Goal: Task Accomplishment & Management: Use online tool/utility

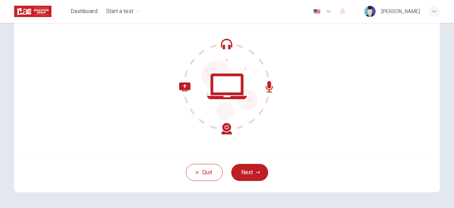
scroll to position [52, 0]
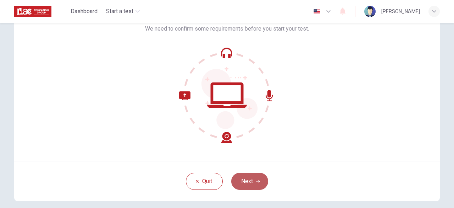
click at [247, 183] on button "Next" at bounding box center [249, 180] width 37 height 17
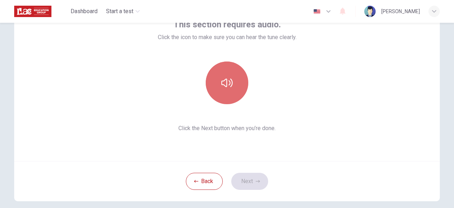
click at [231, 80] on button "button" at bounding box center [227, 82] width 43 height 43
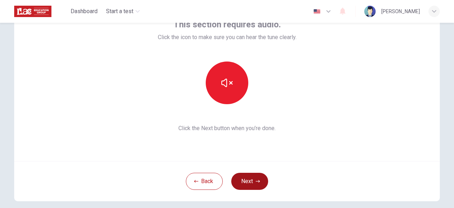
click at [249, 181] on button "Next" at bounding box center [249, 180] width 37 height 17
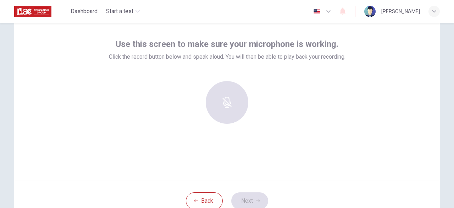
scroll to position [17, 0]
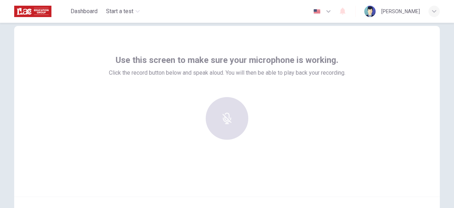
click at [232, 112] on div at bounding box center [227, 118] width 77 height 43
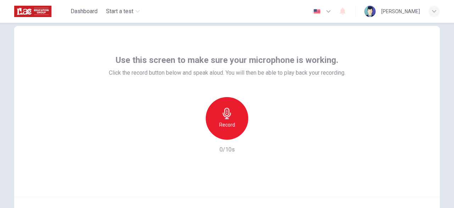
click at [226, 114] on icon "button" at bounding box center [226, 113] width 11 height 11
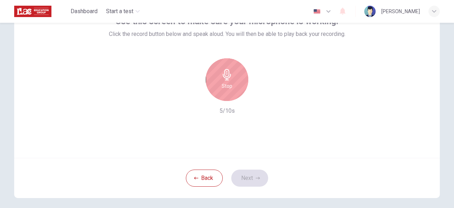
scroll to position [88, 0]
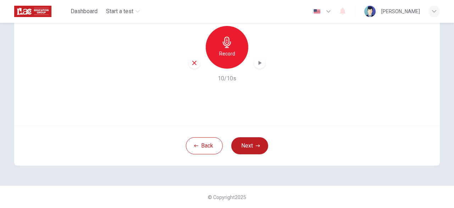
click at [257, 66] on icon "button" at bounding box center [259, 62] width 7 height 7
click at [252, 147] on button "Next" at bounding box center [249, 145] width 37 height 17
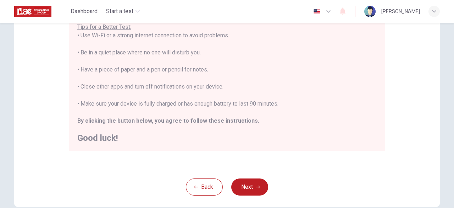
scroll to position [187, 0]
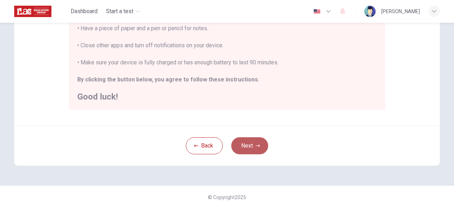
click at [256, 149] on button "Next" at bounding box center [249, 145] width 37 height 17
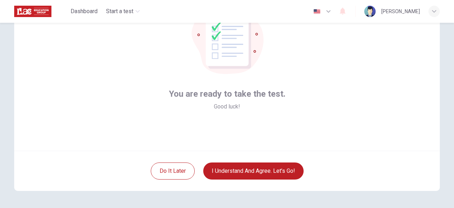
scroll to position [88, 0]
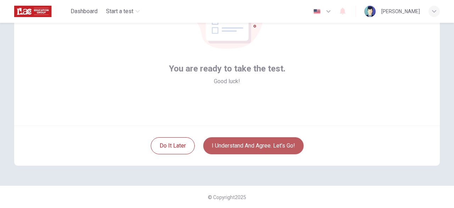
click at [251, 146] on button "I understand and agree. Let’s go!" at bounding box center [253, 145] width 100 height 17
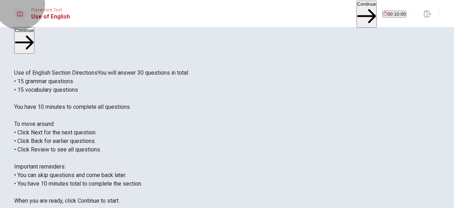
click at [357, 9] on button "Continue" at bounding box center [367, 14] width 20 height 27
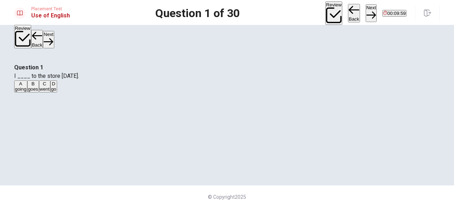
scroll to position [35, 0]
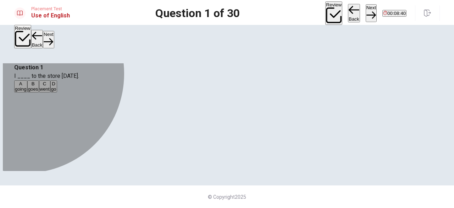
click at [50, 92] on span "went" at bounding box center [45, 88] width 10 height 5
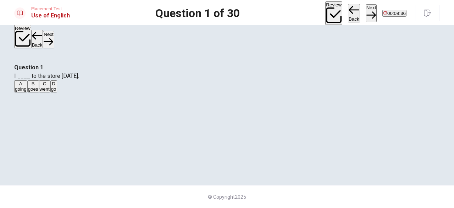
scroll to position [42, 0]
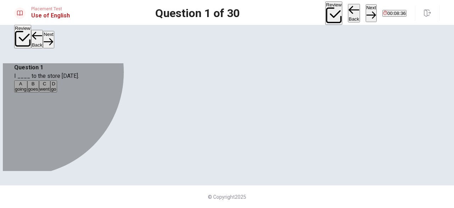
click at [50, 92] on span "went" at bounding box center [45, 88] width 10 height 5
click at [50, 86] on div "C" at bounding box center [45, 83] width 10 height 5
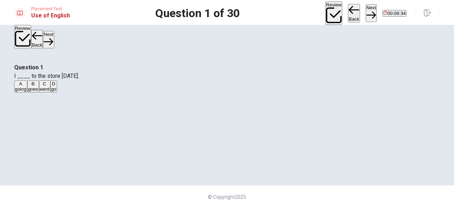
click at [79, 72] on span "I ____ to the store [DATE]." at bounding box center [46, 75] width 65 height 7
click at [366, 10] on button "Next" at bounding box center [371, 12] width 11 height 17
click at [91, 92] on span "will stays" at bounding box center [81, 88] width 19 height 5
click at [366, 11] on button "Next" at bounding box center [371, 12] width 11 height 17
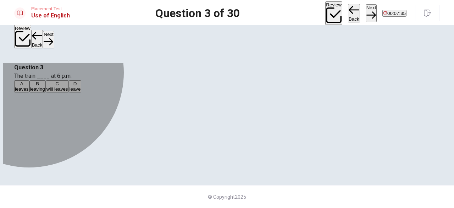
click at [29, 92] on span "leaves" at bounding box center [22, 88] width 14 height 5
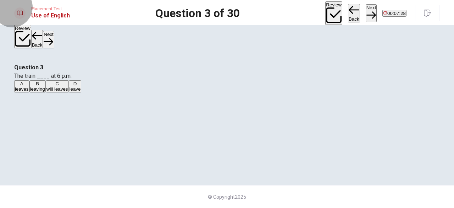
click at [366, 12] on button "Next" at bounding box center [371, 12] width 11 height 17
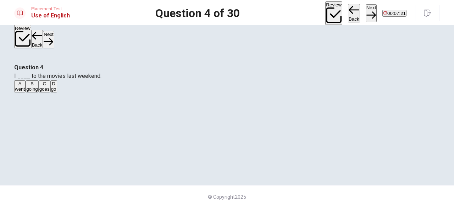
drag, startPoint x: 248, startPoint y: 86, endPoint x: 231, endPoint y: 85, distance: 17.1
click at [101, 79] on span "I ____ to the movies last weekend." at bounding box center [57, 75] width 87 height 7
drag, startPoint x: 216, startPoint y: 83, endPoint x: 226, endPoint y: 84, distance: 9.9
click at [101, 79] on span "I ____ to the movies last weekend." at bounding box center [57, 75] width 87 height 7
click at [25, 92] on span "went" at bounding box center [20, 88] width 10 height 5
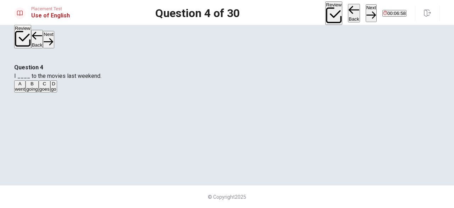
click at [366, 12] on icon "button" at bounding box center [371, 15] width 10 height 10
click at [61, 92] on span "take" at bounding box center [57, 88] width 9 height 5
click at [366, 12] on icon "button" at bounding box center [371, 15] width 10 height 10
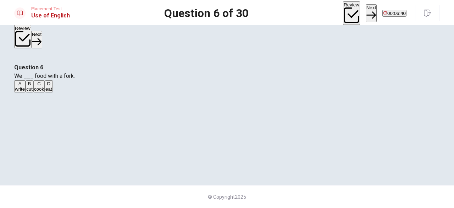
scroll to position [35, 0]
click at [52, 92] on span "eat" at bounding box center [48, 88] width 7 height 5
click at [366, 13] on button "Next" at bounding box center [371, 12] width 11 height 17
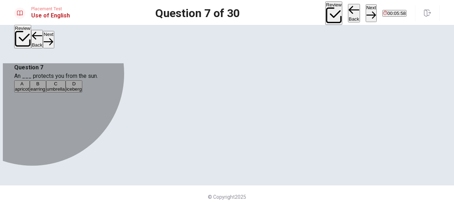
click at [65, 92] on span "umbrella" at bounding box center [56, 88] width 18 height 5
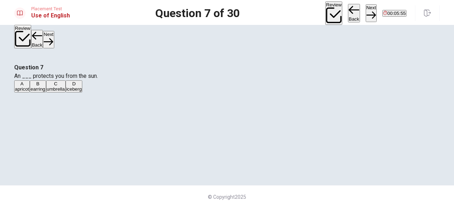
click at [366, 12] on icon "button" at bounding box center [371, 15] width 10 height 10
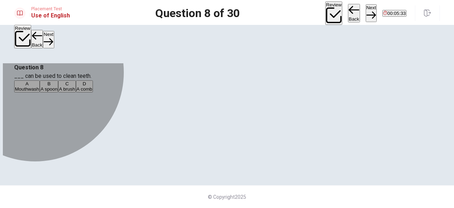
click at [75, 92] on span "A brush" at bounding box center [67, 88] width 16 height 5
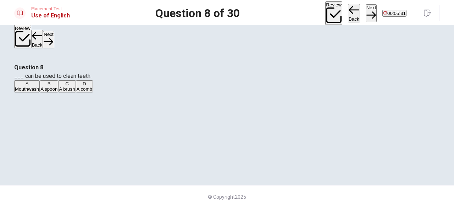
click at [366, 11] on icon "button" at bounding box center [371, 15] width 10 height 10
click at [51, 92] on span "sand" at bounding box center [46, 88] width 10 height 5
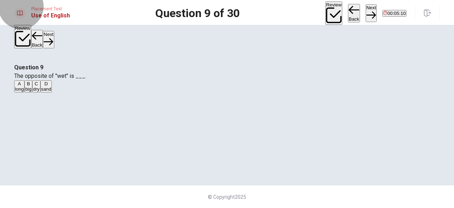
click at [366, 11] on icon "button" at bounding box center [371, 15] width 10 height 10
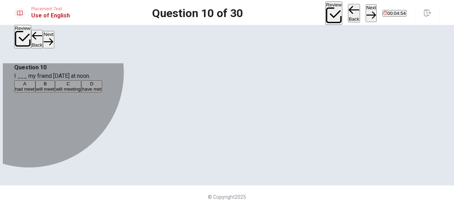
click at [35, 86] on span "had meet" at bounding box center [25, 88] width 20 height 5
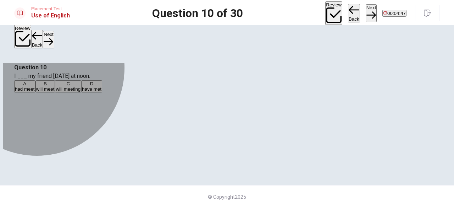
click at [55, 92] on span "will meet" at bounding box center [45, 88] width 18 height 5
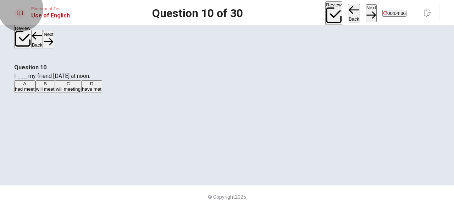
click at [366, 14] on button "Next" at bounding box center [371, 12] width 11 height 17
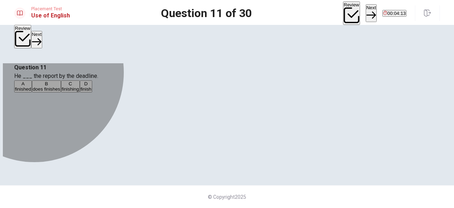
click at [31, 86] on span "finished" at bounding box center [23, 88] width 16 height 5
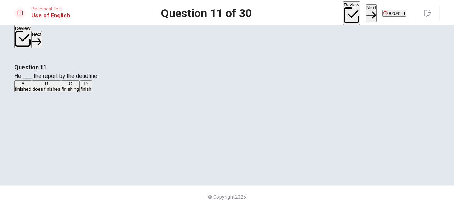
click at [366, 9] on button "Next" at bounding box center [371, 12] width 11 height 17
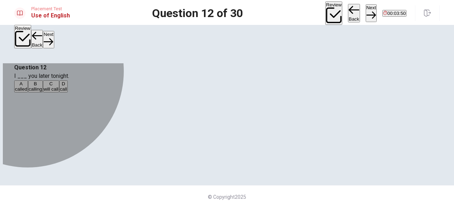
click at [59, 92] on span "will call" at bounding box center [51, 88] width 15 height 5
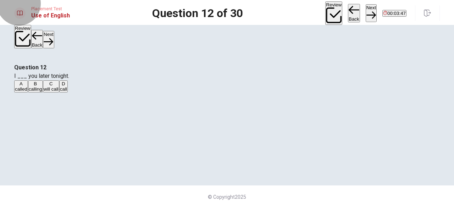
click at [366, 9] on button "Next" at bounding box center [371, 12] width 11 height 17
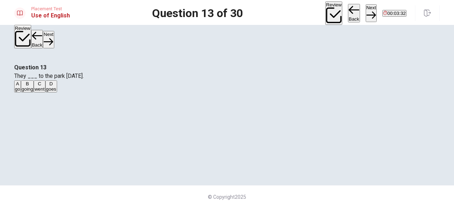
click at [56, 92] on span "goes" at bounding box center [51, 88] width 10 height 5
click at [44, 92] on span "went" at bounding box center [39, 88] width 10 height 5
click at [21, 80] on button "A go" at bounding box center [17, 86] width 7 height 12
click at [366, 16] on button "Next" at bounding box center [371, 12] width 11 height 17
click at [22, 86] on span "are" at bounding box center [18, 88] width 7 height 5
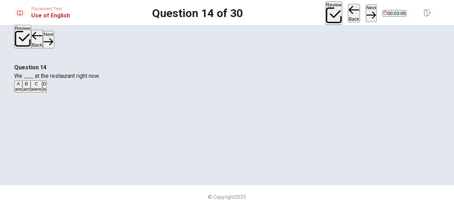
click at [366, 9] on button "Next" at bounding box center [371, 12] width 11 height 17
click at [36, 92] on span "walk" at bounding box center [32, 88] width 10 height 5
drag, startPoint x: 234, startPoint y: 56, endPoint x: 225, endPoint y: 52, distance: 10.5
click at [86, 72] on span "You ___ when you are thirsty." at bounding box center [50, 75] width 72 height 7
drag, startPoint x: 220, startPoint y: 53, endPoint x: 208, endPoint y: 88, distance: 37.5
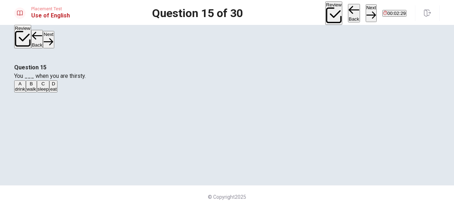
click at [86, 72] on span "You ___ when you are thirsty." at bounding box center [50, 75] width 72 height 7
click at [366, 8] on button "Next" at bounding box center [371, 12] width 11 height 17
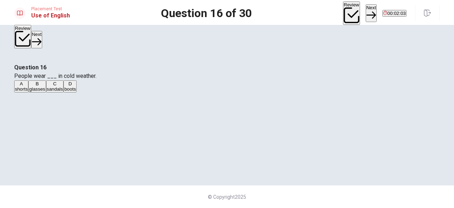
drag, startPoint x: 195, startPoint y: 57, endPoint x: 186, endPoint y: 58, distance: 9.3
click at [97, 72] on span "People wear ___ in cold weather." at bounding box center [55, 75] width 82 height 7
drag, startPoint x: 248, startPoint y: 55, endPoint x: 232, endPoint y: 56, distance: 16.0
click at [97, 72] on span "People wear ___ in cold weather." at bounding box center [55, 75] width 82 height 7
click at [76, 92] on span "boots" at bounding box center [70, 88] width 12 height 5
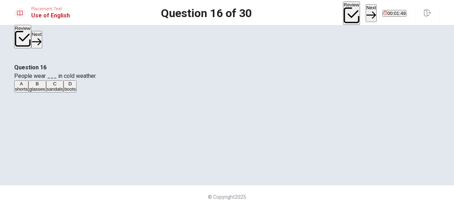
click at [366, 15] on button "Next" at bounding box center [371, 12] width 11 height 17
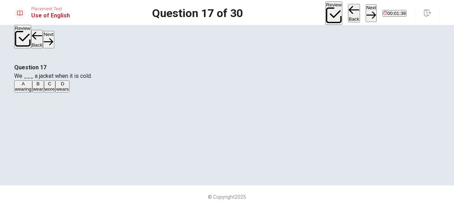
click at [43, 92] on span "wear" at bounding box center [38, 88] width 10 height 5
click at [366, 12] on button "Next" at bounding box center [371, 12] width 11 height 17
click at [21, 86] on span "leg" at bounding box center [18, 88] width 6 height 5
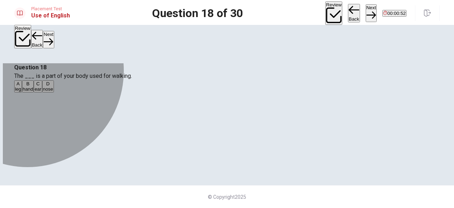
click at [41, 92] on span "ear" at bounding box center [37, 88] width 7 height 5
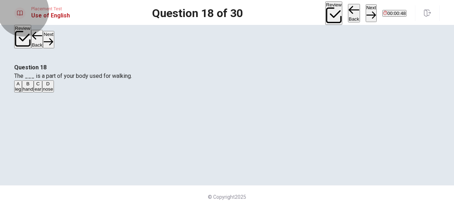
click at [366, 15] on button "Next" at bounding box center [371, 12] width 11 height 17
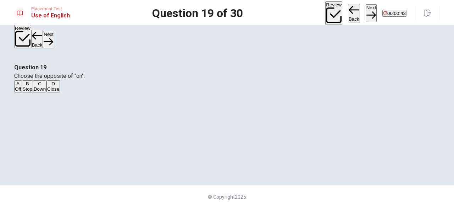
click at [21, 86] on span "Off" at bounding box center [18, 88] width 6 height 5
click at [366, 11] on button "Next" at bounding box center [371, 12] width 11 height 17
click at [31, 86] on span "will see" at bounding box center [23, 88] width 16 height 5
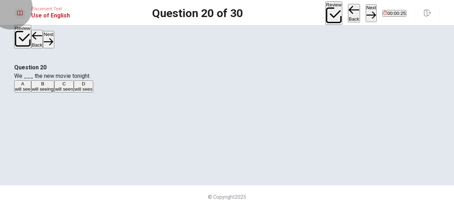
click at [366, 12] on button "Next" at bounding box center [371, 12] width 11 height 17
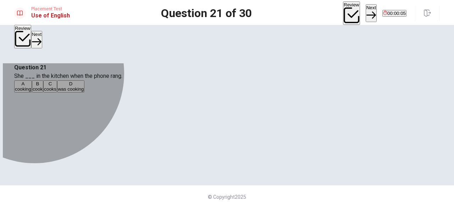
click at [31, 86] on span "cooking" at bounding box center [23, 88] width 16 height 5
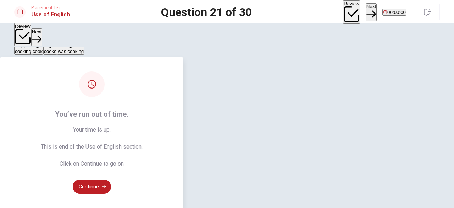
click at [183, 147] on div "You’ve run out of time. Your time is up. This is end of the Use of English sect…" at bounding box center [91, 132] width 183 height 150
click at [111, 179] on button "Continue" at bounding box center [92, 186] width 38 height 14
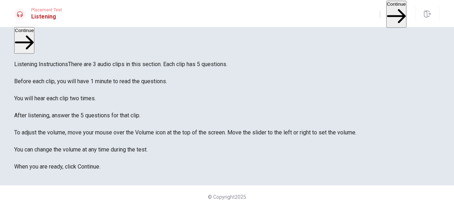
scroll to position [0, 0]
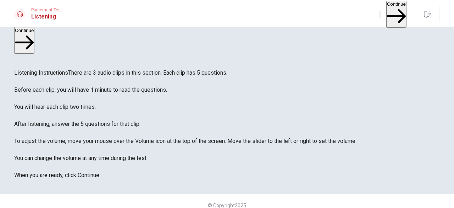
click at [386, 13] on button "Continue" at bounding box center [396, 14] width 20 height 27
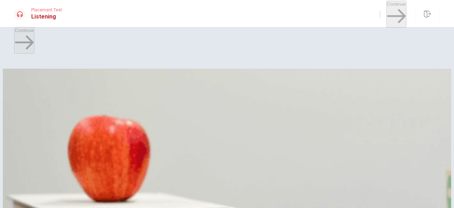
drag, startPoint x: 28, startPoint y: 102, endPoint x: 9, endPoint y: 92, distance: 21.4
click at [9, 92] on div "Question 1 When do they plan to attend the play? A Next month B Over the summer…" at bounding box center [227, 155] width 448 height 175
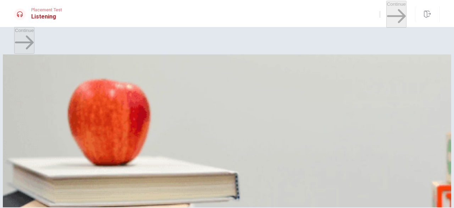
scroll to position [35, 0]
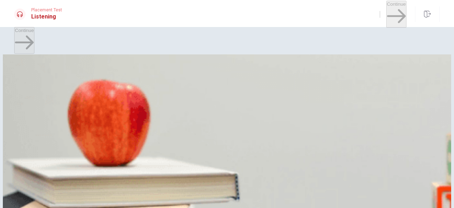
drag, startPoint x: 28, startPoint y: 64, endPoint x: 87, endPoint y: 87, distance: 62.9
click at [14, 199] on div "04m 48s" at bounding box center [227, 203] width 426 height 9
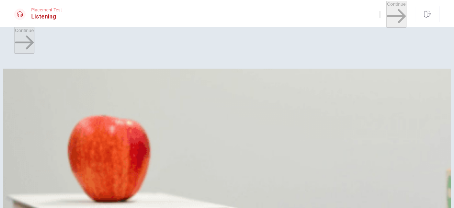
drag, startPoint x: 35, startPoint y: 101, endPoint x: 23, endPoint y: 103, distance: 12.5
click at [3, 105] on div "Question 1 When do they plan to attend the play? A Next month B Over the summer…" at bounding box center [227, 155] width 448 height 175
drag, startPoint x: 35, startPoint y: 102, endPoint x: 14, endPoint y: 105, distance: 21.5
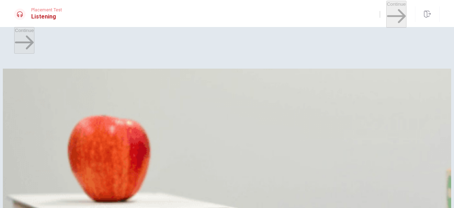
drag, startPoint x: 40, startPoint y: 101, endPoint x: 124, endPoint y: 113, distance: 85.0
click at [0, 101] on div "Question 1 When do they plan to attend the play? A Next month B Over the summer…" at bounding box center [227, 130] width 454 height 153
drag, startPoint x: 41, startPoint y: 101, endPoint x: 0, endPoint y: 97, distance: 41.4
click at [0, 97] on div "Question 1 When do they plan to attend the play? A Next month B Over the summer…" at bounding box center [227, 130] width 454 height 153
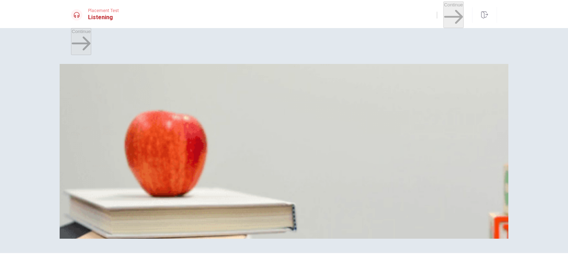
scroll to position [177, 0]
click at [142, 131] on span "Online" at bounding box center [135, 127] width 14 height 5
click at [119, 155] on span "At a school" at bounding box center [107, 157] width 23 height 5
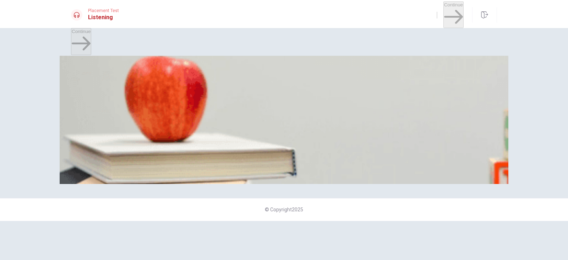
scroll to position [0, 0]
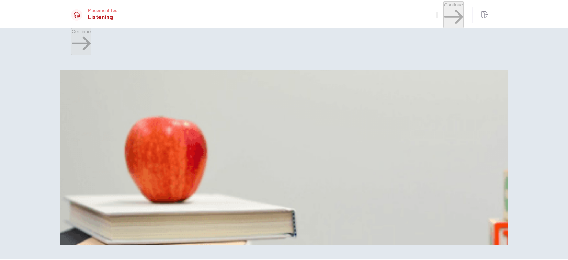
drag, startPoint x: 144, startPoint y: 100, endPoint x: 116, endPoint y: 86, distance: 32.1
click at [90, 207] on div at bounding box center [284, 236] width 426 height 0
click at [164, 88] on span "When do they plan to attend the play?" at bounding box center [117, 91] width 93 height 7
click at [124, 191] on span "Arrive early" at bounding box center [112, 193] width 24 height 5
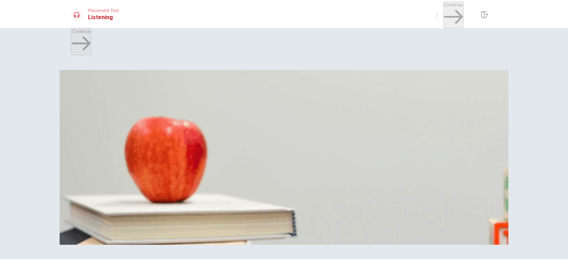
scroll to position [44, 0]
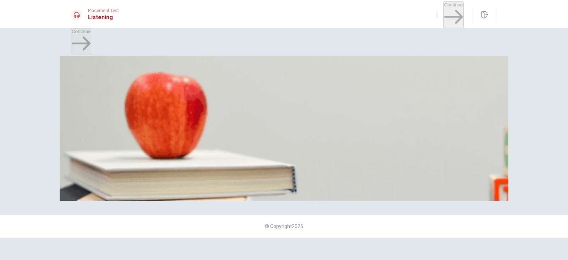
click at [124, 177] on span "A play" at bounding box center [117, 179] width 13 height 5
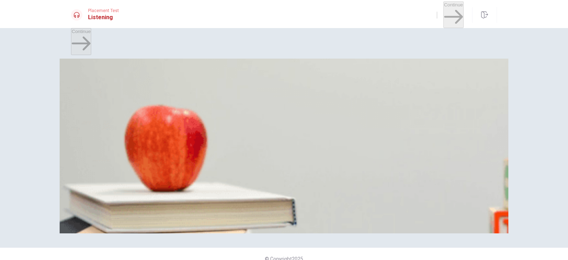
scroll to position [0, 0]
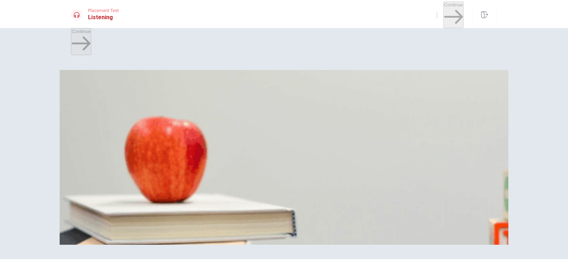
click at [96, 103] on span "Next month" at bounding box center [84, 103] width 24 height 5
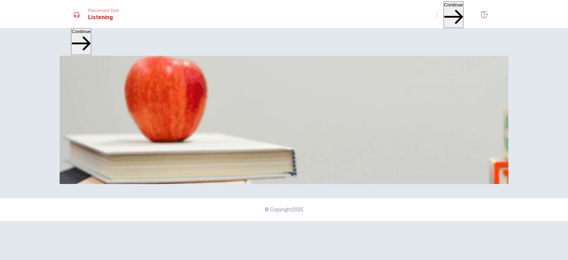
scroll to position [659, 0]
click at [443, 12] on button "Continue" at bounding box center [453, 14] width 20 height 27
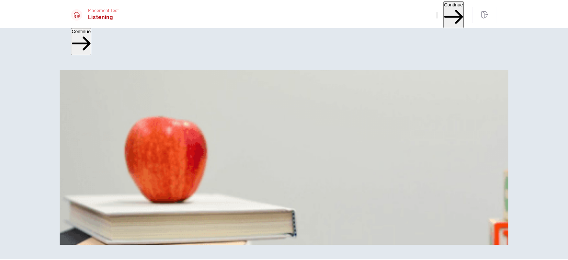
scroll to position [0, 0]
click at [443, 11] on button "Continue" at bounding box center [453, 14] width 20 height 27
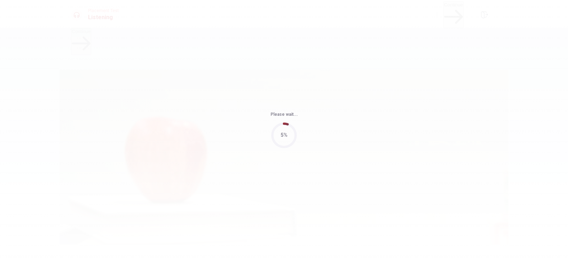
scroll to position [5, 0]
type input "75"
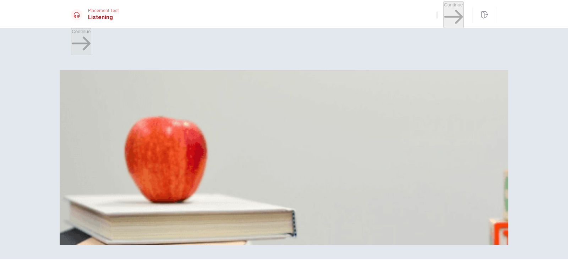
scroll to position [0, 0]
click at [164, 108] on button "C She is thankful" at bounding box center [147, 101] width 32 height 12
click at [340, 78] on div "Question 6 How does the woman feel about the man’s help?" at bounding box center [284, 86] width 426 height 17
click at [199, 108] on button "D She is confused" at bounding box center [181, 101] width 35 height 12
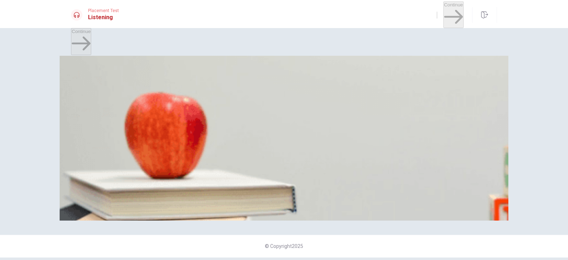
scroll to position [44, 0]
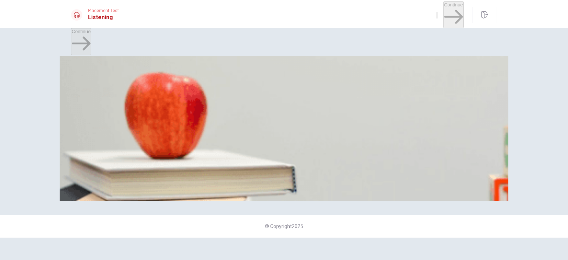
type input "25"
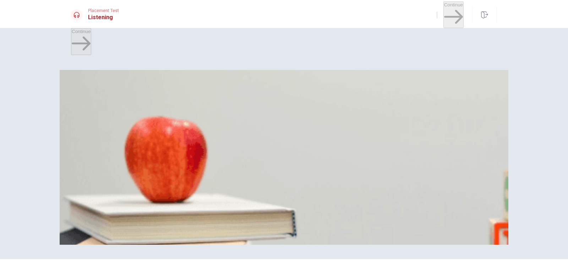
scroll to position [177, 0]
click at [159, 134] on span "Clear and professional" at bounding box center [135, 133] width 47 height 5
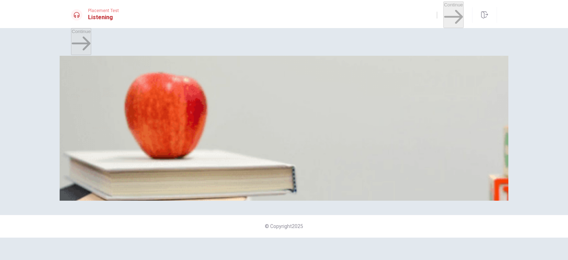
scroll to position [310, 0]
click at [123, 117] on span "Both content and design" at bounding box center [97, 119] width 51 height 5
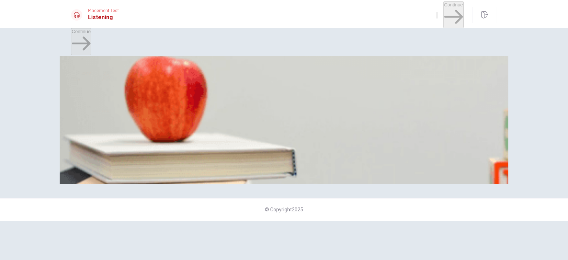
scroll to position [481, 0]
click at [110, 130] on span "Over the weekend" at bounding box center [91, 132] width 38 height 5
click at [139, 160] on span "The presentation slides" at bounding box center [114, 162] width 49 height 5
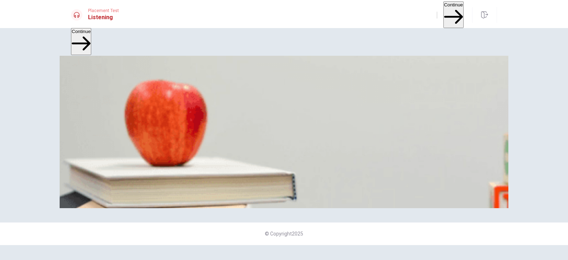
scroll to position [0, 0]
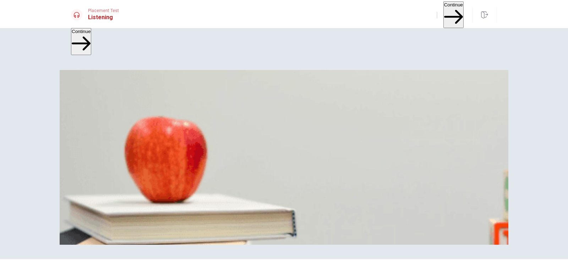
click at [443, 11] on button "Continue" at bounding box center [453, 14] width 20 height 27
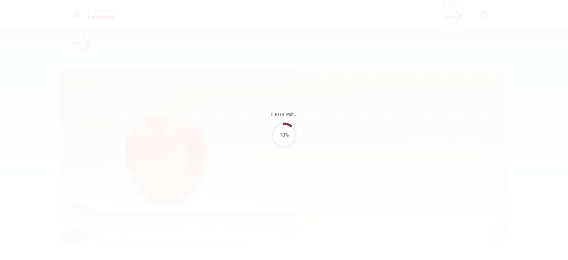
type input "58"
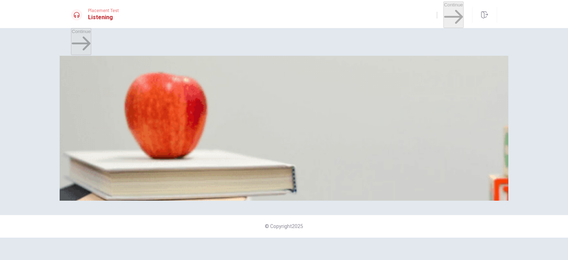
click at [137, 44] on span "What will the man do next?" at bounding box center [104, 47] width 66 height 7
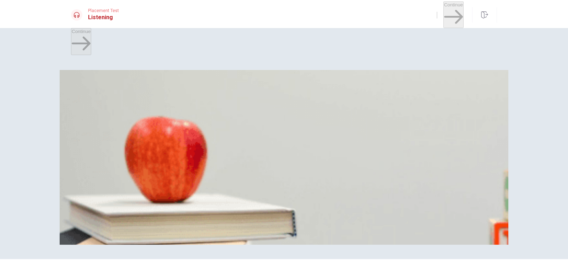
scroll to position [399, 0]
click at [87, 161] on span "A week" at bounding box center [79, 163] width 15 height 5
click at [113, 155] on button "B Three days" at bounding box center [100, 161] width 25 height 12
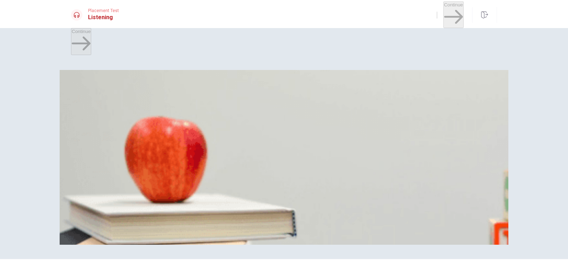
click at [144, 207] on span "A summer vacation" at bounding box center [124, 223] width 40 height 5
click at [172, 191] on span "[GEOGRAPHIC_DATA]" at bounding box center [146, 193] width 49 height 5
drag, startPoint x: 291, startPoint y: 161, endPoint x: 323, endPoint y: 165, distance: 32.5
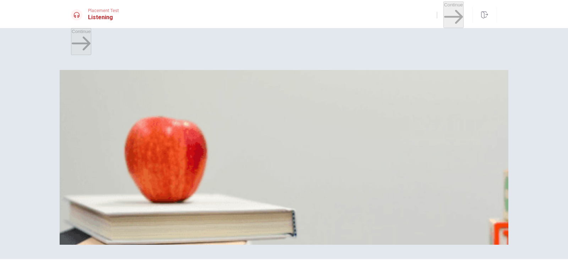
click at [153, 137] on span "It’s enough" at bounding box center [140, 133] width 23 height 5
click at [209, 107] on span "Visit a travel agency" at bounding box center [188, 103] width 42 height 5
click at [443, 13] on button "Continue" at bounding box center [453, 14] width 20 height 27
drag, startPoint x: 208, startPoint y: 194, endPoint x: 224, endPoint y: 201, distance: 17.5
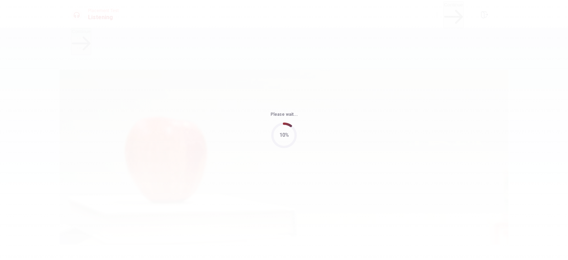
type input "60"
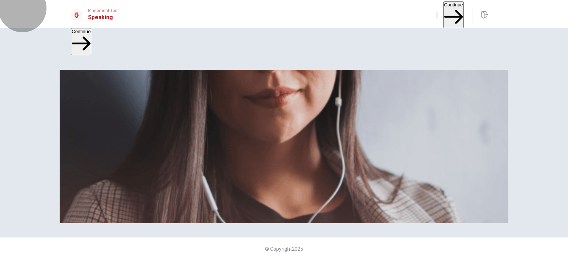
click at [443, 13] on button "Continue" at bounding box center [453, 14] width 20 height 27
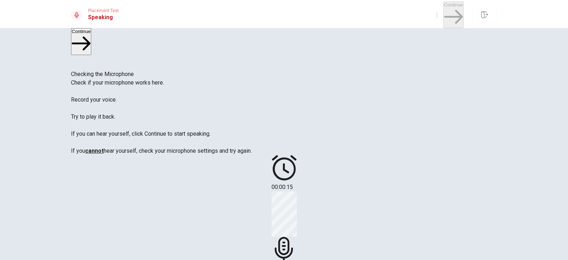
scroll to position [44, 0]
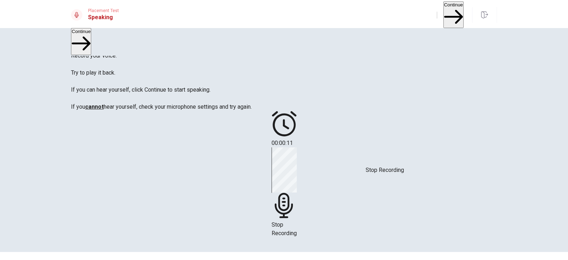
click at [297, 207] on span "Stop Recording" at bounding box center [283, 228] width 25 height 15
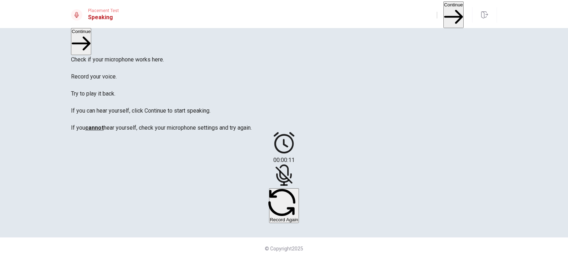
click at [294, 164] on icon at bounding box center [283, 174] width 21 height 21
click at [299, 188] on button "Record Again" at bounding box center [284, 205] width 30 height 35
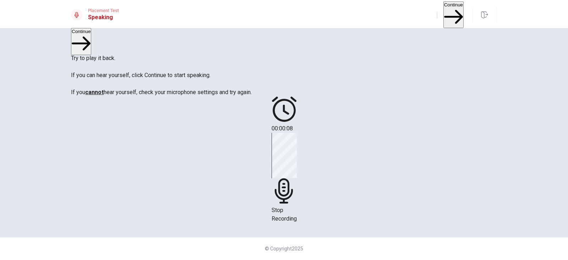
scroll to position [79, 0]
click at [297, 133] on div "Stop Recording" at bounding box center [283, 178] width 25 height 90
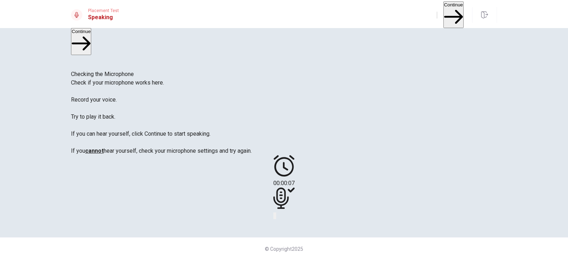
scroll to position [44, 0]
click at [443, 11] on button "Continue" at bounding box center [453, 14] width 20 height 27
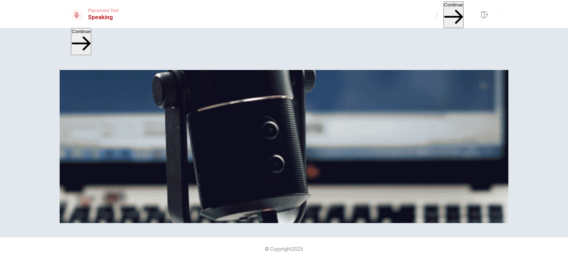
drag, startPoint x: 195, startPoint y: 203, endPoint x: 104, endPoint y: 148, distance: 106.8
click at [104, 148] on span "The Speaking Test will start now. There are 3 questions in this section. • 1 qu…" at bounding box center [201, 129] width 261 height 100
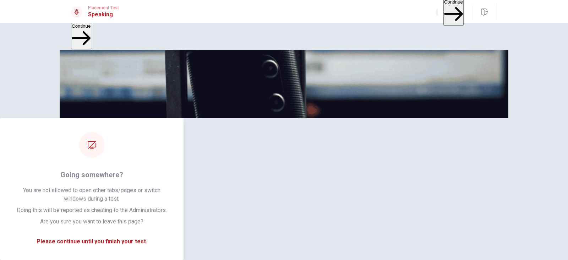
click at [454, 9] on button "Continue" at bounding box center [453, 12] width 20 height 27
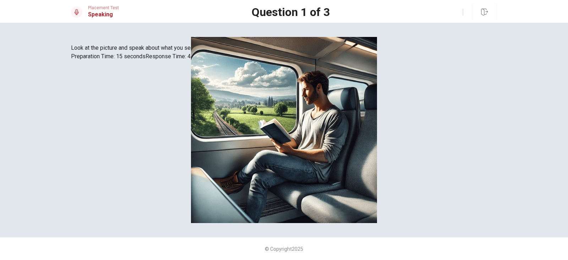
scroll to position [79, 0]
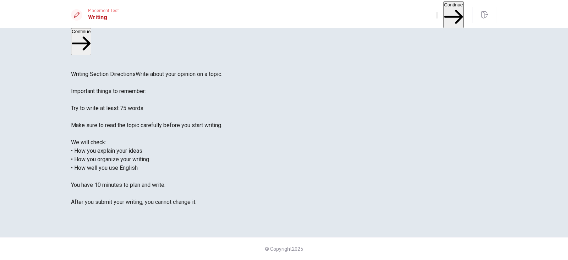
scroll to position [27, 0]
drag, startPoint x: 225, startPoint y: 188, endPoint x: 89, endPoint y: 62, distance: 185.3
click at [89, 71] on span "Write about your opinion on a topic. Important things to remember: Try to write…" at bounding box center [146, 138] width 151 height 134
click at [443, 13] on button "Continue" at bounding box center [453, 14] width 20 height 27
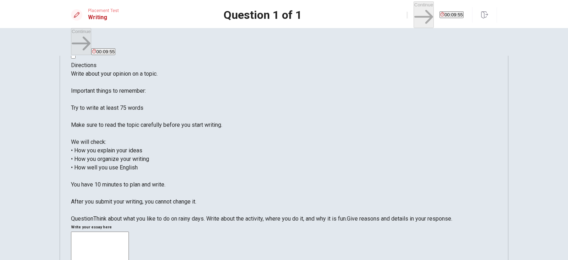
scroll to position [44, 0]
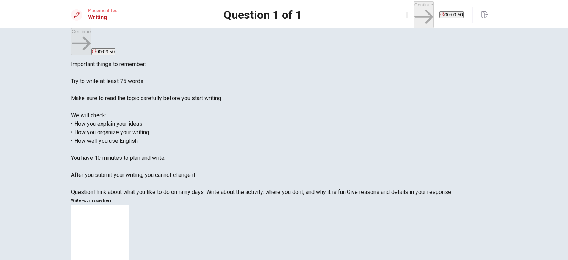
drag, startPoint x: 186, startPoint y: 214, endPoint x: 102, endPoint y: 189, distance: 87.5
click at [102, 189] on div "Question Think about what you like to do on rainy days. Write about the activit…" at bounding box center [284, 192] width 426 height 9
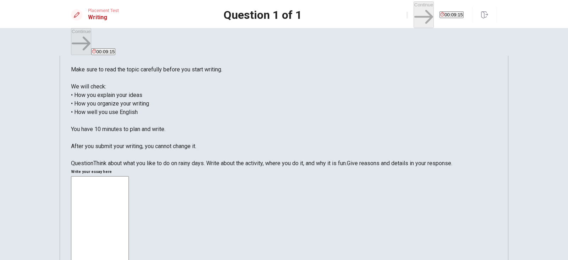
scroll to position [28, 0]
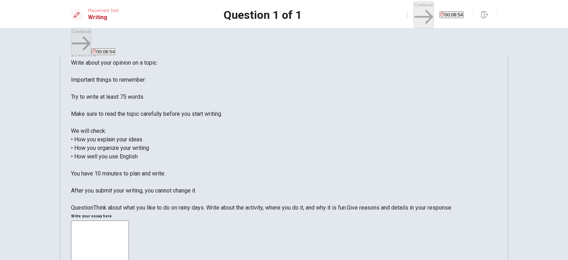
type textarea "!"
type textarea "1"
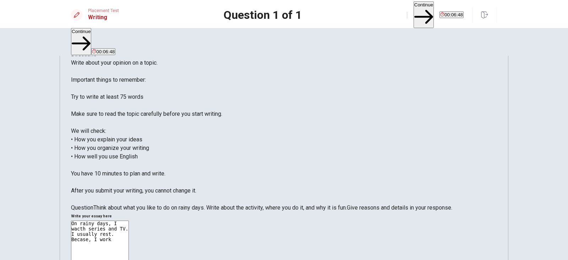
drag, startPoint x: 474, startPoint y: 40, endPoint x: 450, endPoint y: 40, distance: 23.4
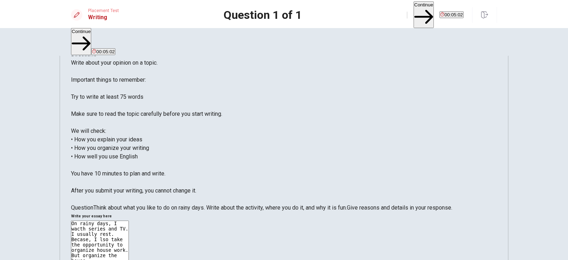
drag, startPoint x: 337, startPoint y: 68, endPoint x: 293, endPoint y: 43, distance: 51.0
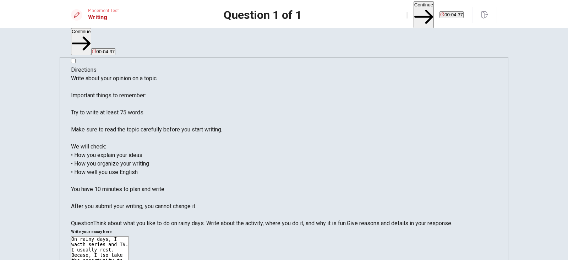
scroll to position [0, 0]
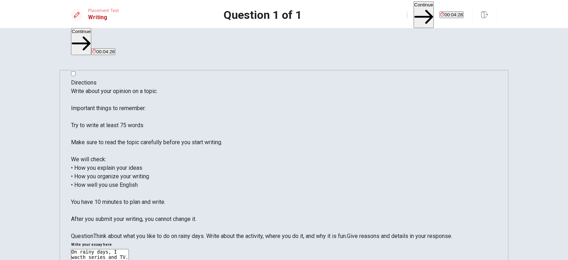
drag, startPoint x: 382, startPoint y: 96, endPoint x: 282, endPoint y: 76, distance: 102.1
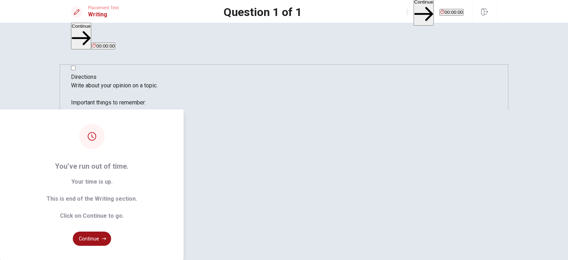
type textarea "On rainy days, I wacth series and TV. I usually rest. Becase, I lso take the op…"
click at [111, 207] on button "Continue" at bounding box center [92, 238] width 38 height 14
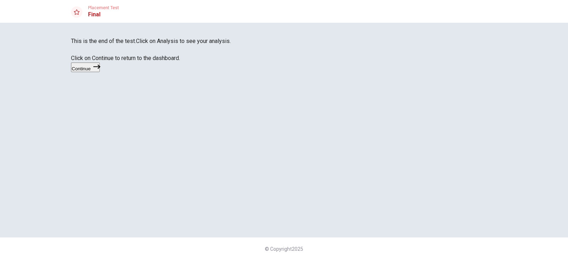
click at [100, 72] on button "Continue" at bounding box center [85, 67] width 29 height 10
